Goal: Task Accomplishment & Management: Complete application form

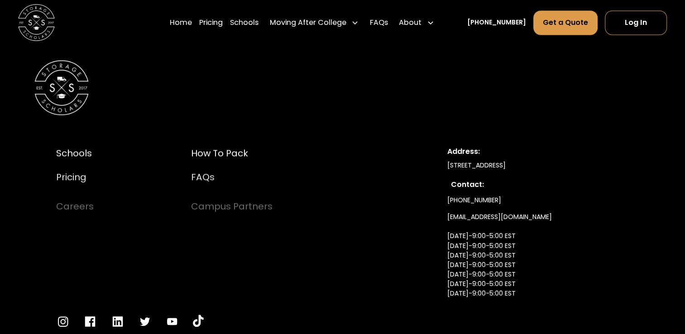
scroll to position [4732, 0]
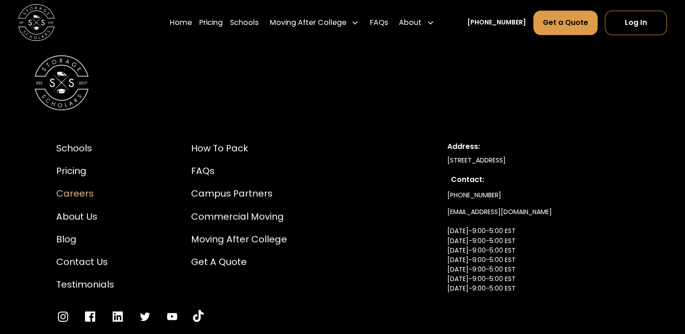
click at [84, 187] on div "Careers" at bounding box center [85, 194] width 58 height 14
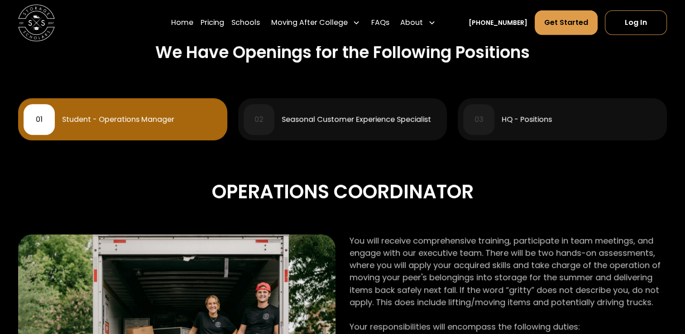
scroll to position [399, 0]
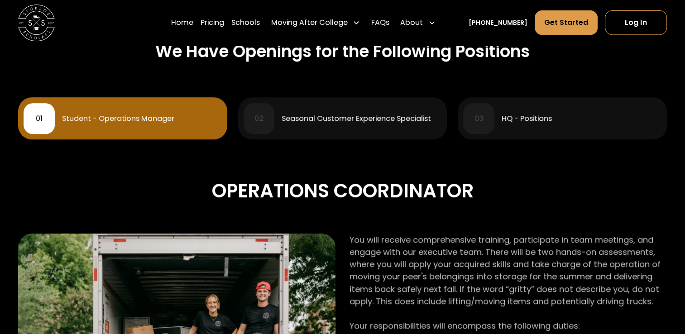
click at [134, 122] on div "Student - Operations Manager" at bounding box center [118, 118] width 112 height 7
click at [122, 117] on div "Student - Operations Manager" at bounding box center [118, 118] width 112 height 7
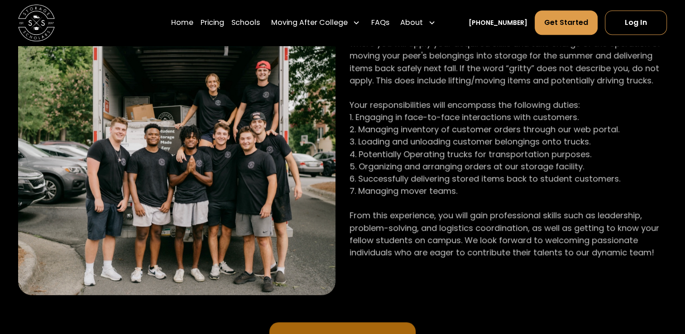
scroll to position [805, 0]
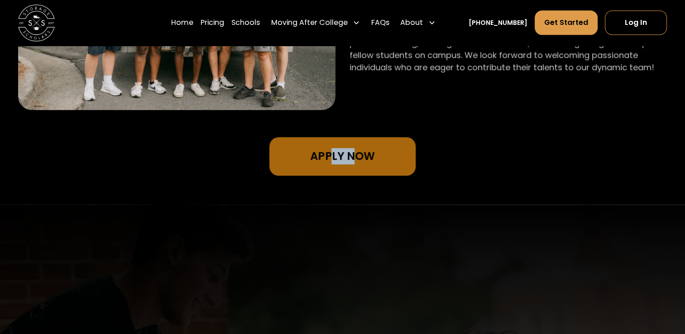
drag, startPoint x: 353, startPoint y: 180, endPoint x: 335, endPoint y: 134, distance: 49.8
drag, startPoint x: 335, startPoint y: 134, endPoint x: 331, endPoint y: 155, distance: 21.5
click at [331, 155] on link "Apply Now" at bounding box center [342, 156] width 146 height 38
